Goal: Check status: Check status

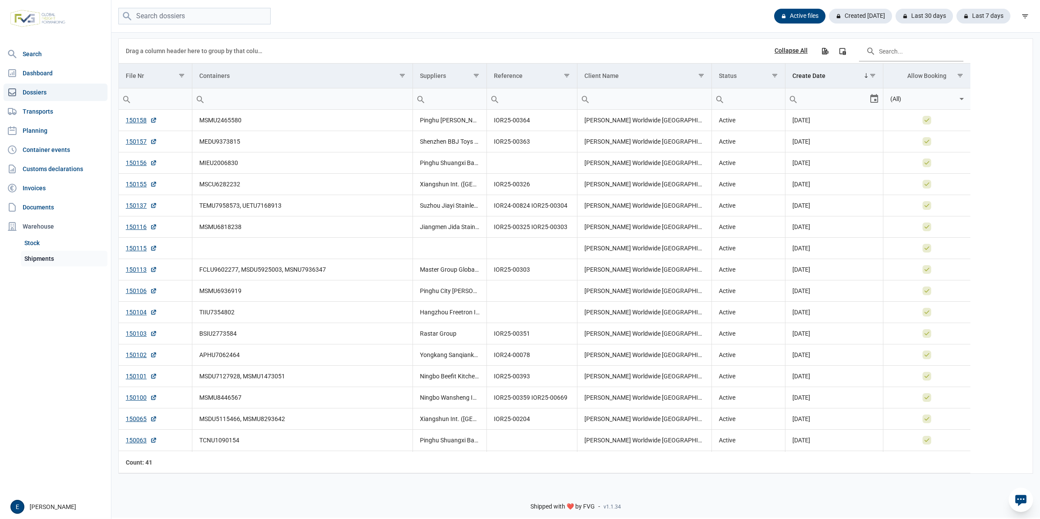
click at [49, 253] on link "Shipments" at bounding box center [64, 259] width 87 height 16
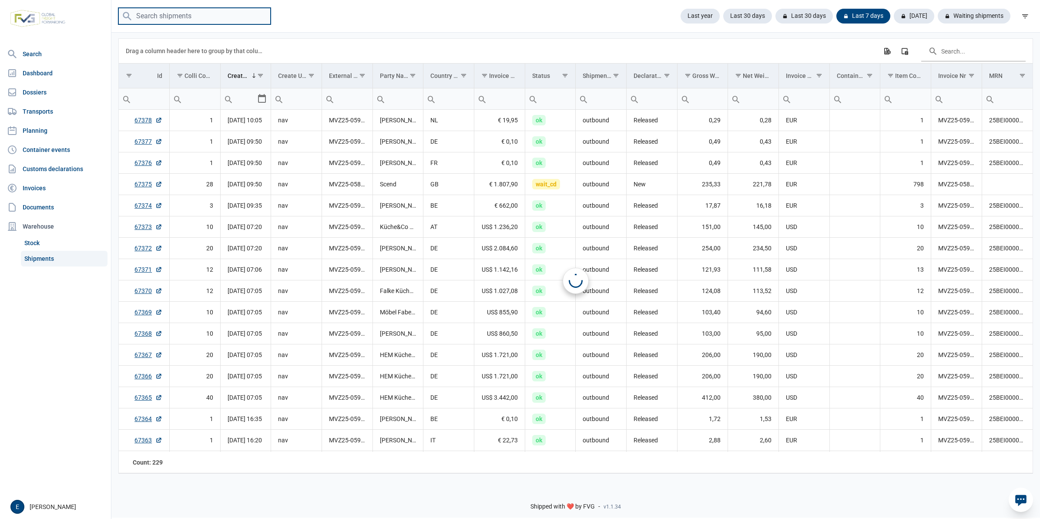
click at [206, 16] on input "search" at bounding box center [194, 16] width 152 height 17
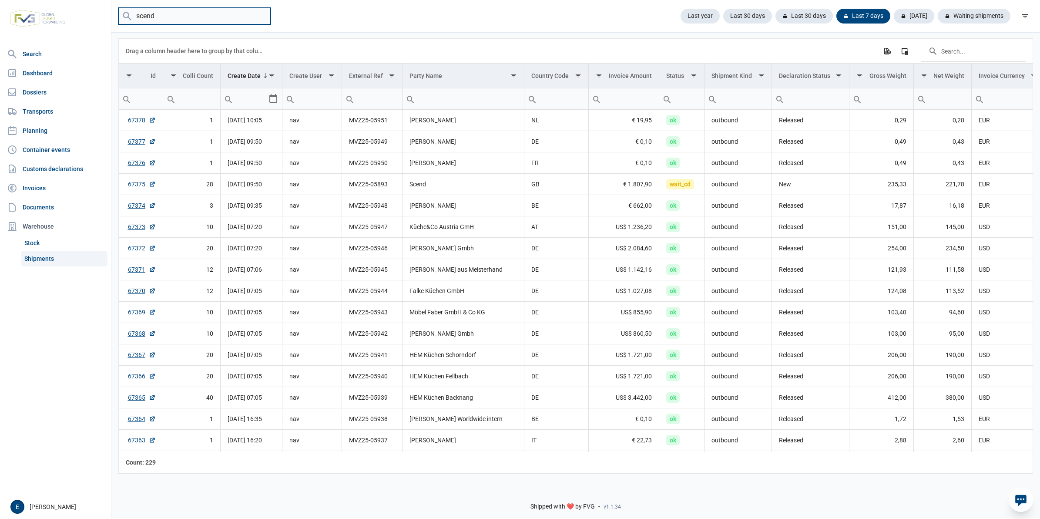
type input "scend"
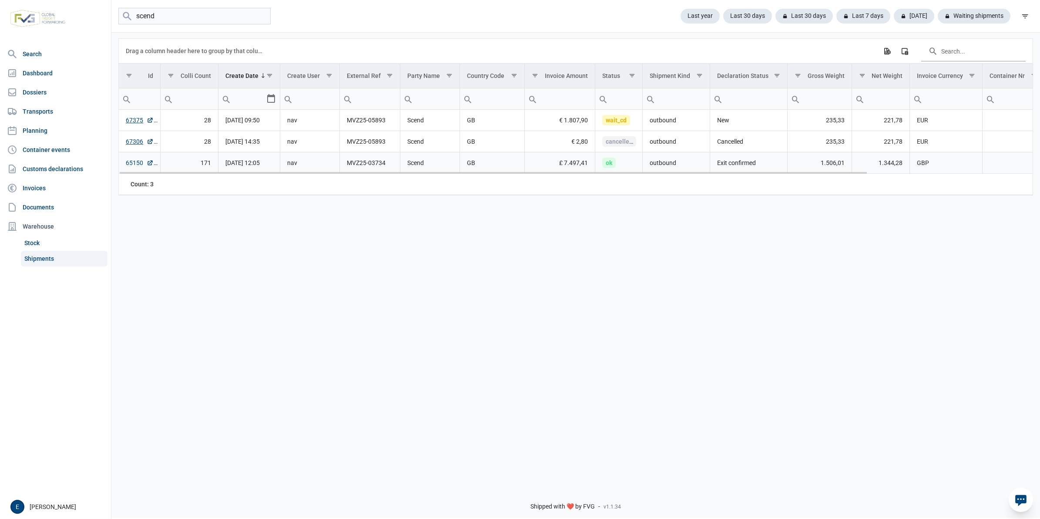
click at [138, 164] on link "65150" at bounding box center [140, 162] width 28 height 9
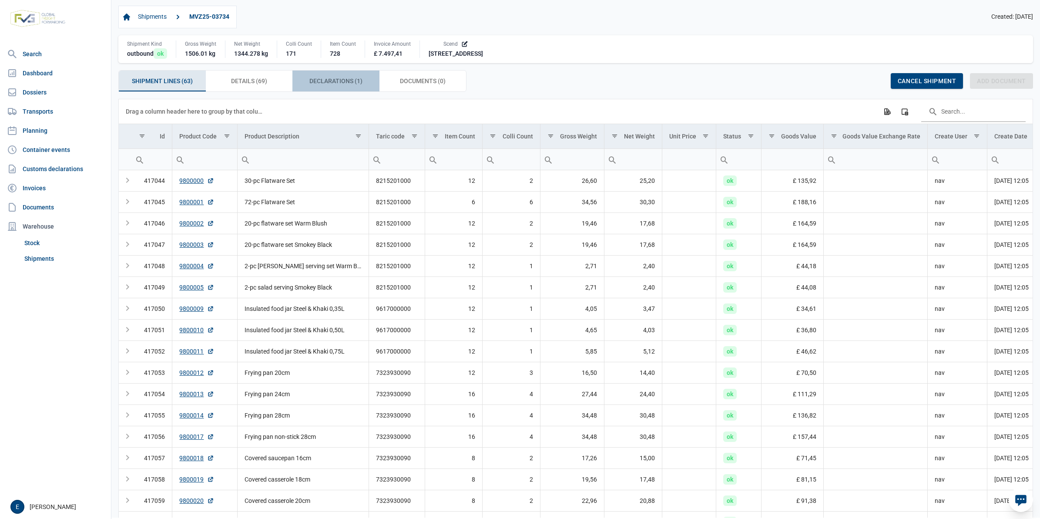
click at [332, 79] on span "Declarations (1) Declarations (1)" at bounding box center [335, 81] width 53 height 10
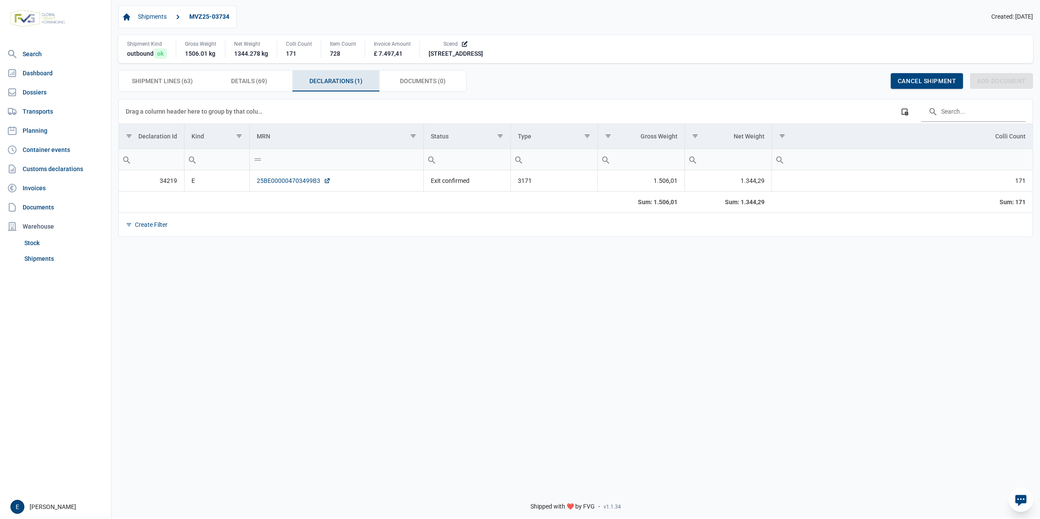
click at [289, 182] on link "25BE000004703499B3" at bounding box center [294, 180] width 74 height 9
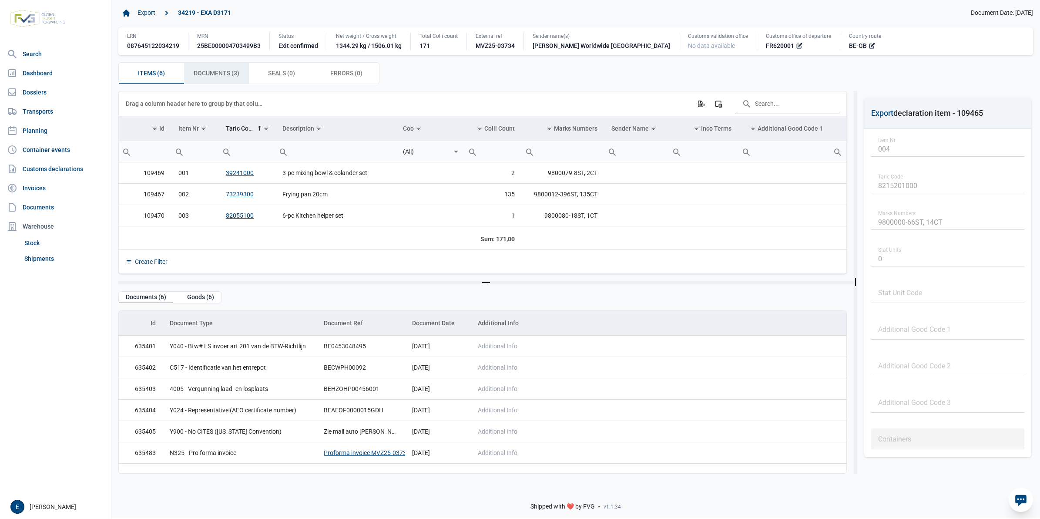
click at [220, 76] on span "Documents (3) Documents (3)" at bounding box center [217, 73] width 46 height 10
